Goal: Navigation & Orientation: Find specific page/section

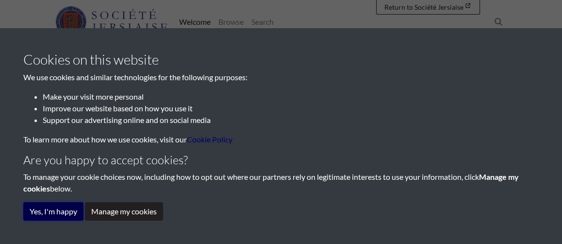
click at [69, 208] on button "Yes, I'm happy" at bounding box center [53, 211] width 60 height 18
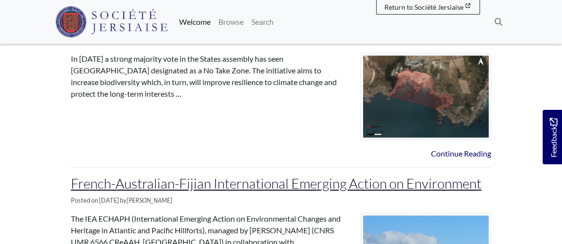
scroll to position [785, 0]
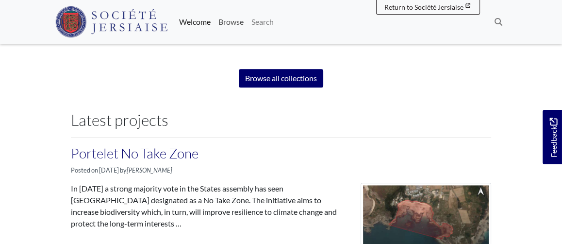
click at [228, 21] on link "Browse" at bounding box center [231, 21] width 33 height 19
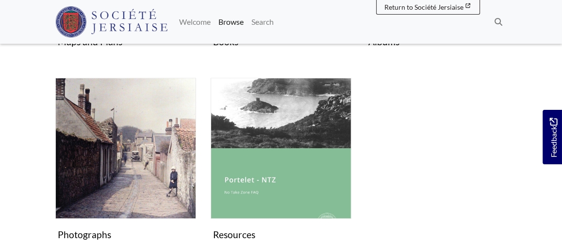
scroll to position [582, 0]
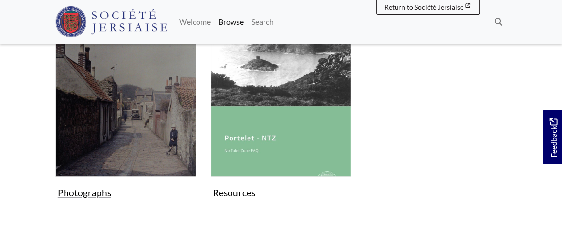
click at [148, 115] on img "Subcollection" at bounding box center [125, 106] width 141 height 141
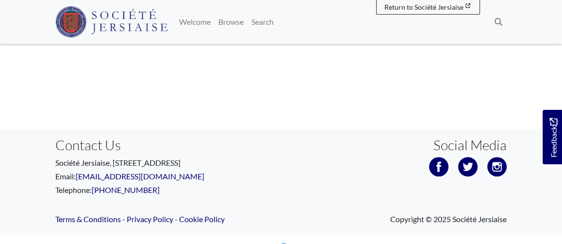
scroll to position [450, 0]
